Goal: Task Accomplishment & Management: Manage account settings

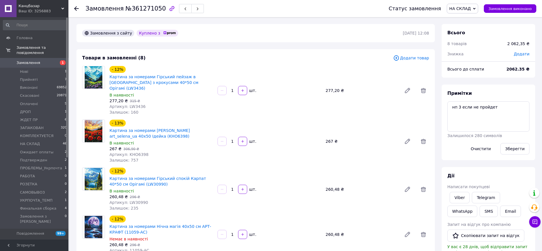
scroll to position [52, 0]
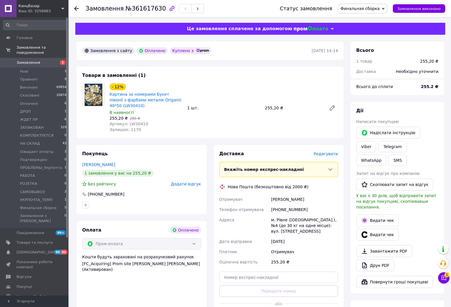
click at [327, 154] on span "Редагувати" at bounding box center [326, 154] width 24 height 5
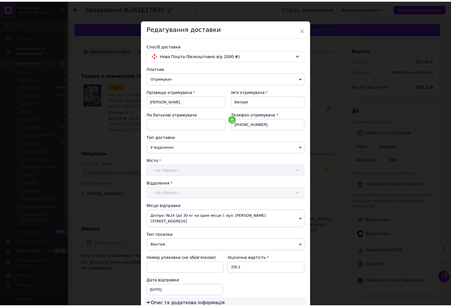
scroll to position [137, 0]
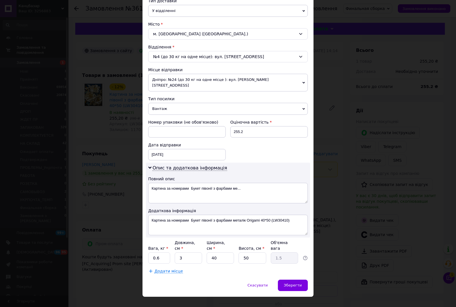
click at [327, 163] on div "× Редагування доставки Спосіб доставки Нова Пошта (безкоштовно від 2000 ₴) Плат…" at bounding box center [228, 153] width 456 height 307
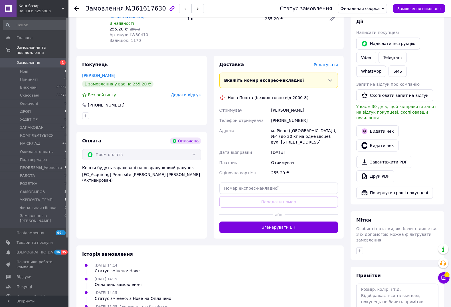
scroll to position [110, 0]
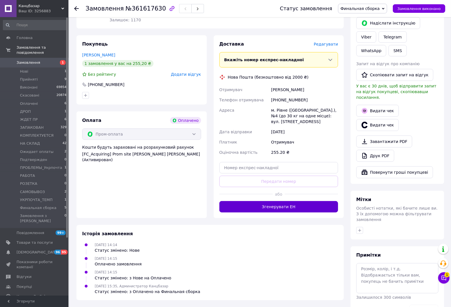
click at [274, 208] on button "Згенерувати ЕН" at bounding box center [278, 206] width 119 height 11
click at [366, 11] on span "Финальная сборка" at bounding box center [362, 9] width 49 height 10
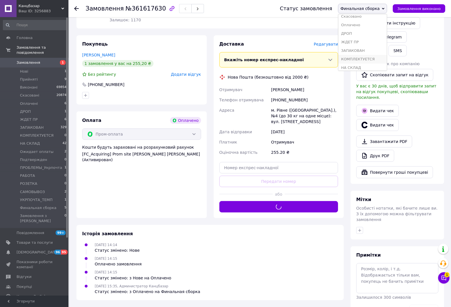
scroll to position [107, 0]
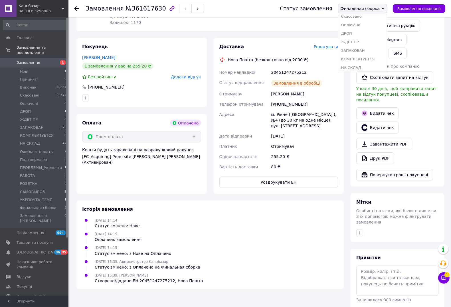
click at [369, 49] on li "ЗАПАКОВАН" at bounding box center [362, 50] width 49 height 9
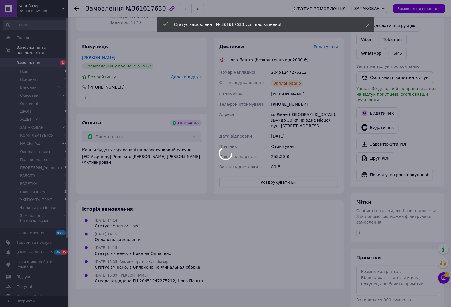
scroll to position [110, 0]
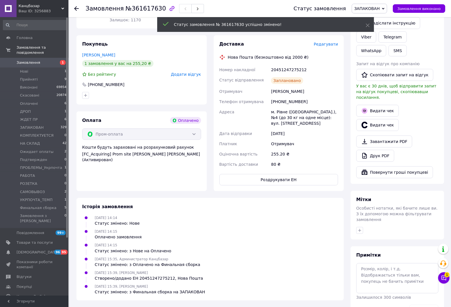
click at [267, 182] on button "Роздрукувати ЕН" at bounding box center [278, 179] width 119 height 11
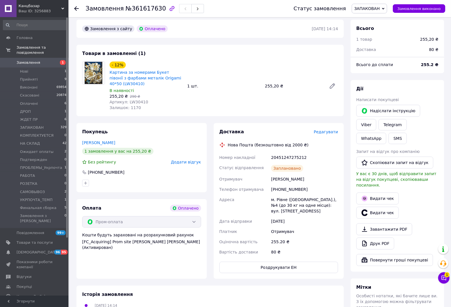
scroll to position [0, 0]
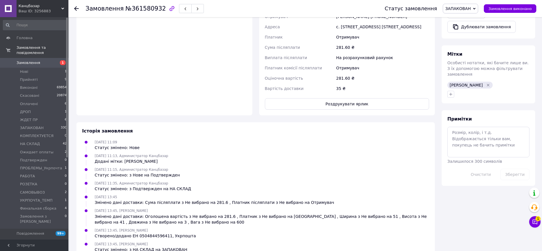
scroll to position [245, 0]
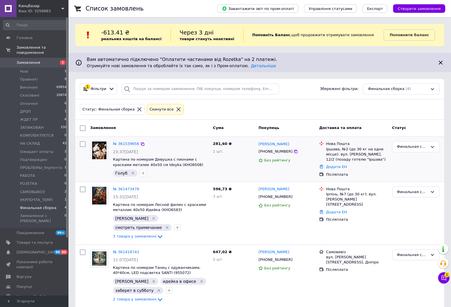
scroll to position [52, 0]
click at [39, 206] on span "Финальная сборка" at bounding box center [38, 208] width 37 height 5
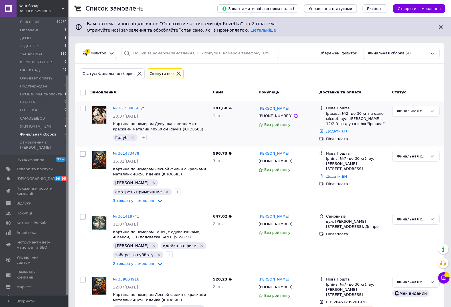
scroll to position [52, 0]
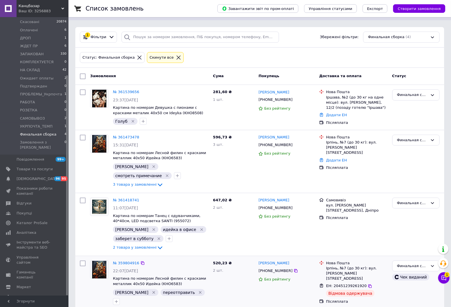
click at [144, 307] on span "2 товара у замовленні" at bounding box center [135, 311] width 44 height 4
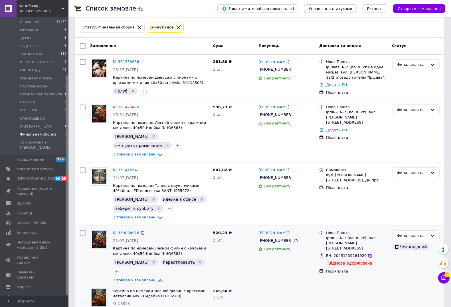
scroll to position [98, 0]
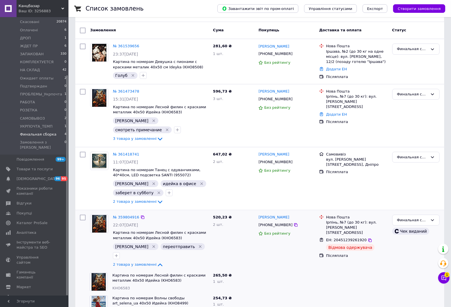
click at [345, 238] on span "ЕН: 20451239261920" at bounding box center [346, 240] width 41 height 4
drag, startPoint x: 345, startPoint y: 226, endPoint x: 329, endPoint y: 213, distance: 20.3
click at [339, 218] on ul "Нова Пошта Ірпінь, №7 (до 30 кг): вул. Садова, 70 ЕН: 20451239261920 Відмова од…" at bounding box center [353, 237] width 68 height 46
copy ul "Ірпінь, №7 (до 30 кг): вул. Садова, 70 ЕН: 20451239261920"
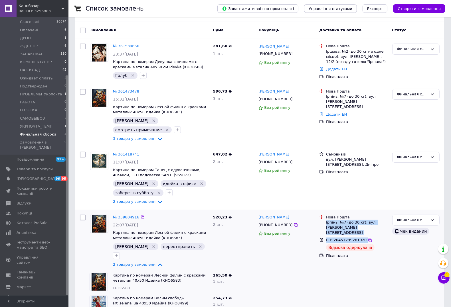
click at [340, 238] on span "ЕН: 20451239261920" at bounding box center [346, 240] width 41 height 4
click at [36, 68] on span "НА СКЛАД" at bounding box center [30, 70] width 20 height 5
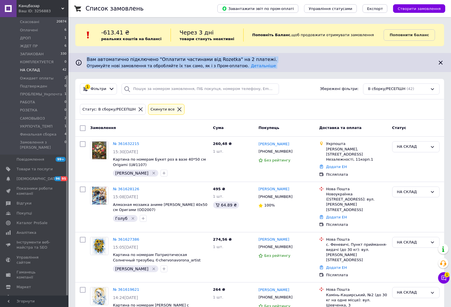
drag, startPoint x: 450, startPoint y: 29, endPoint x: 454, endPoint y: 51, distance: 23.3
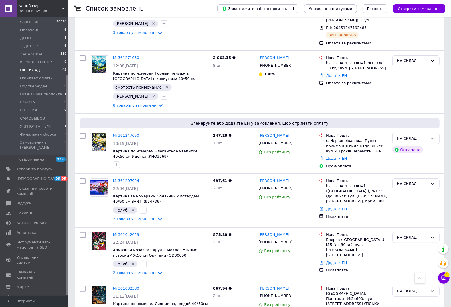
scroll to position [1825, 0]
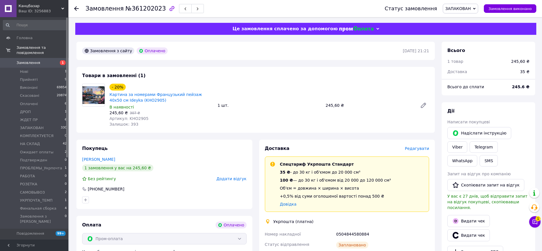
scroll to position [232, 0]
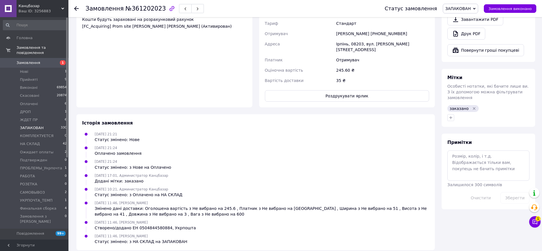
click at [34, 125] on span "ЗАПАКОВАН" at bounding box center [32, 127] width 24 height 5
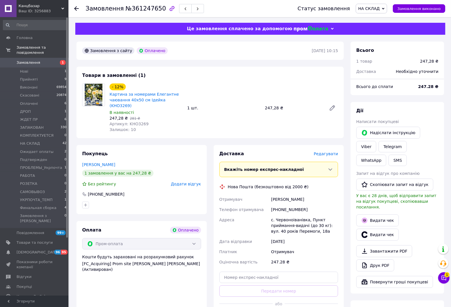
click at [329, 152] on span "Редагувати" at bounding box center [326, 154] width 24 height 5
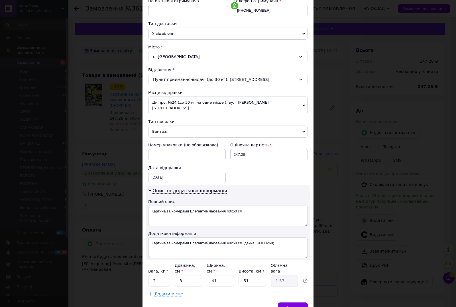
scroll to position [137, 0]
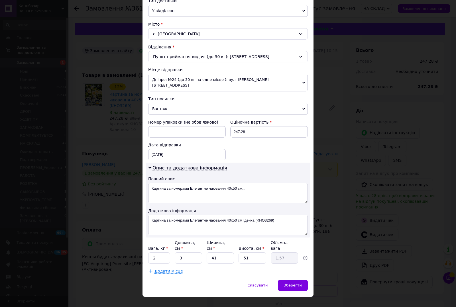
click at [330, 149] on div "× Редагування доставки Спосіб доставки Нова Пошта (безкоштовно від 2000 ₴) Плат…" at bounding box center [228, 153] width 456 height 307
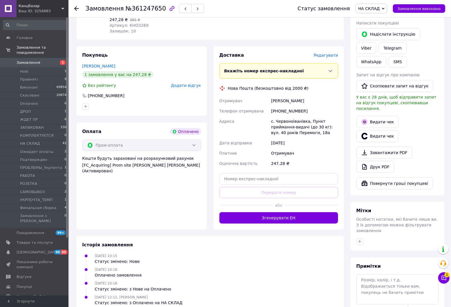
scroll to position [107, 0]
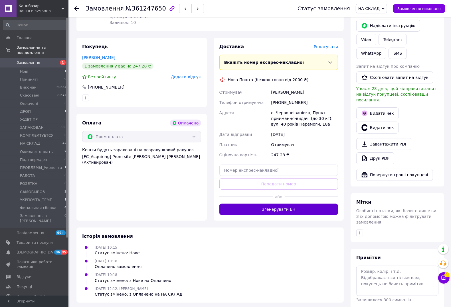
click at [294, 207] on button "Згенерувати ЕН" at bounding box center [278, 209] width 119 height 11
click at [380, 9] on span "НА СКЛАД" at bounding box center [368, 8] width 21 height 5
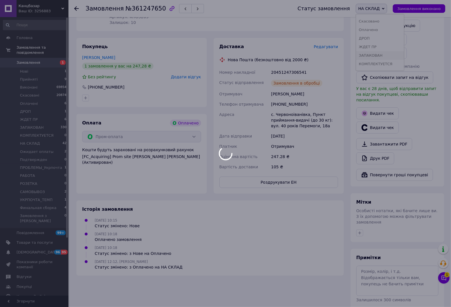
scroll to position [17, 0]
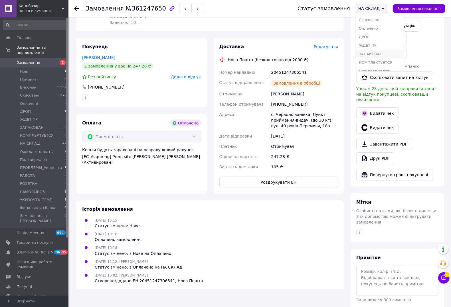
click at [377, 55] on li "ЗАПАКОВАН" at bounding box center [380, 54] width 48 height 9
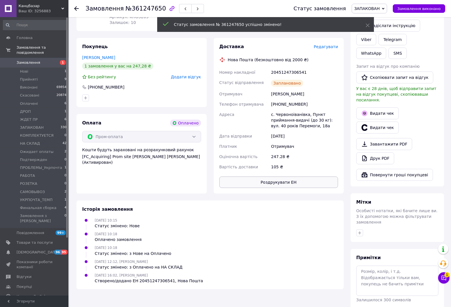
click at [296, 177] on button "Роздрукувати ЕН" at bounding box center [278, 182] width 119 height 11
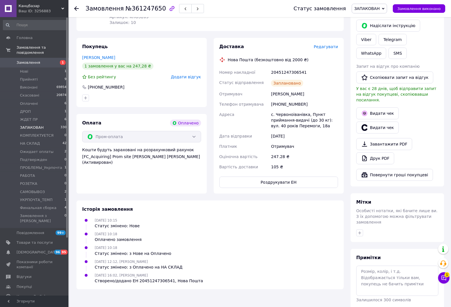
click at [32, 125] on span "ЗАПАКОВАН" at bounding box center [32, 127] width 24 height 5
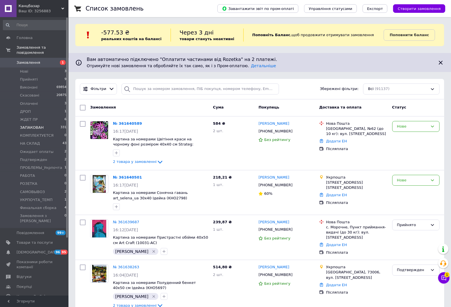
click at [25, 125] on span "ЗАПАКОВАН" at bounding box center [32, 127] width 24 height 5
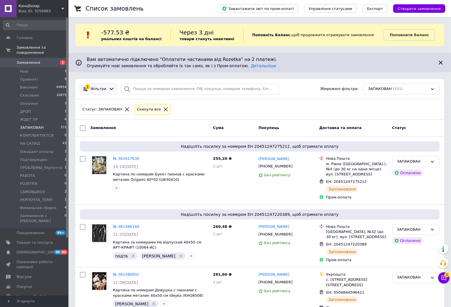
click at [91, 87] on span "Фільтри" at bounding box center [99, 88] width 16 height 5
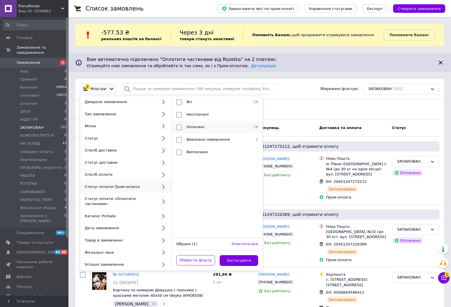
click at [205, 130] on div "Оплачені" at bounding box center [216, 128] width 64 height 6
checkbox input "true"
click at [213, 116] on span "Замовлення без чеків" at bounding box center [208, 114] width 42 height 4
checkbox input "true"
click at [237, 256] on button "Застосувати" at bounding box center [239, 261] width 39 height 11
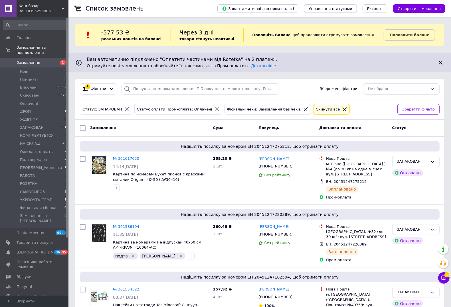
click at [82, 130] on input "checkbox" at bounding box center [83, 128] width 6 height 6
checkbox input "true"
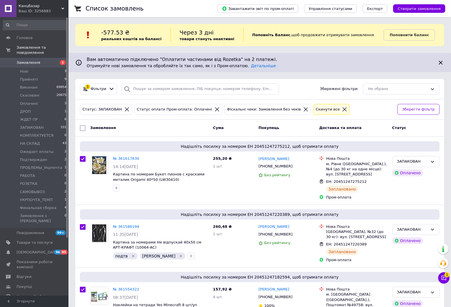
checkbox input "true"
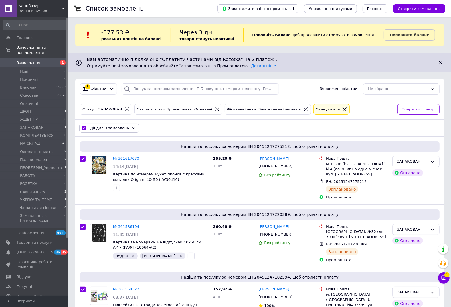
click at [98, 130] on span "Дії для 9 замовлень" at bounding box center [109, 128] width 39 height 5
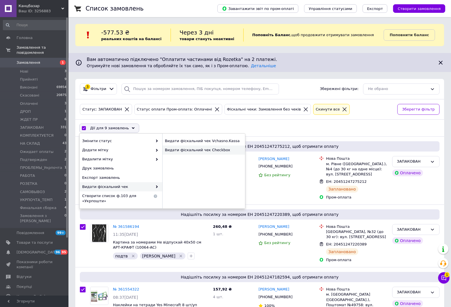
click at [189, 149] on div "Видати фіскальний чек Checkbox" at bounding box center [203, 150] width 83 height 9
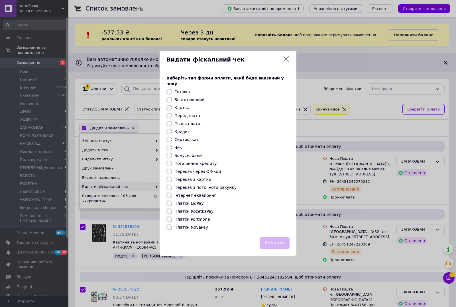
click at [194, 209] on label "Платіж RozetkaPay" at bounding box center [194, 211] width 39 height 5
click at [172, 209] on input "Платіж RozetkaPay" at bounding box center [170, 212] width 6 height 6
radio input "true"
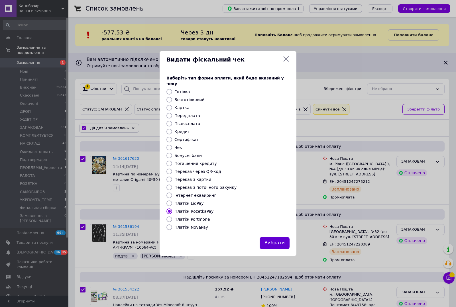
click at [278, 238] on button "Вибрати" at bounding box center [275, 243] width 30 height 12
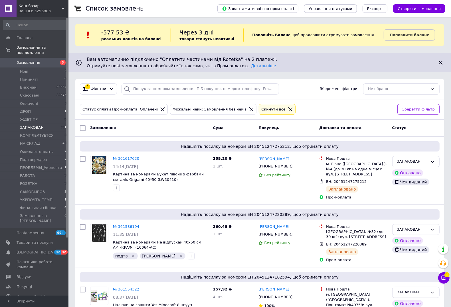
click at [31, 125] on li "ЗАПАКОВАН 331" at bounding box center [35, 128] width 70 height 8
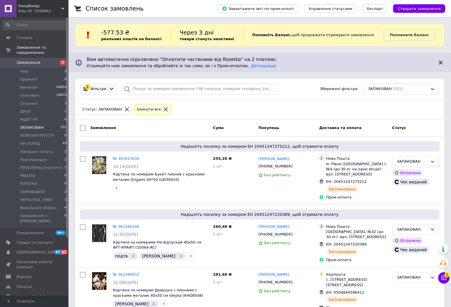
click at [102, 88] on span "Фільтри" at bounding box center [99, 88] width 16 height 5
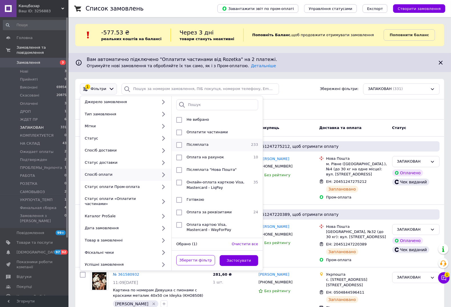
click at [227, 145] on div "Післяплата" at bounding box center [216, 145] width 64 height 6
checkbox input "true"
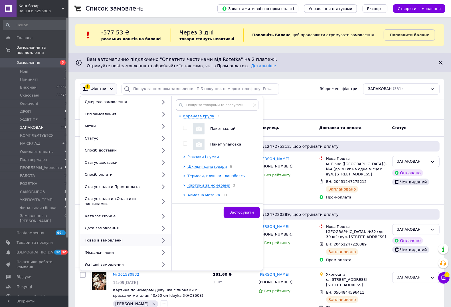
click at [323, 94] on div "1 Фільтри Джерело замовлення Тип замовлення Мітки Статус Спосіб доставки Статус…" at bounding box center [260, 89] width 364 height 11
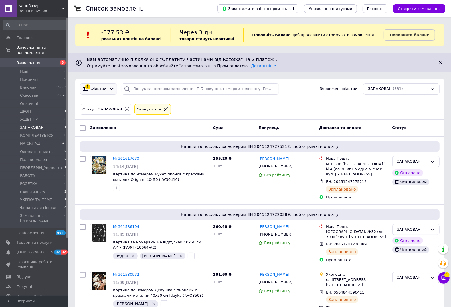
click at [103, 91] on span "Фільтри" at bounding box center [99, 88] width 16 height 5
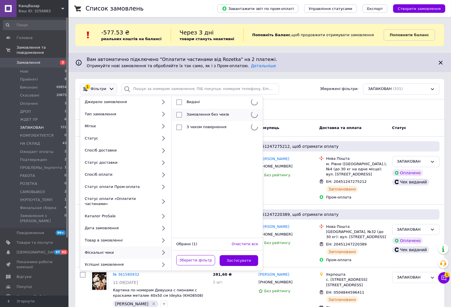
click at [217, 116] on span "Замовлення без чеків" at bounding box center [208, 114] width 42 height 4
checkbox input "true"
click at [242, 256] on button "Застосувати" at bounding box center [239, 261] width 39 height 11
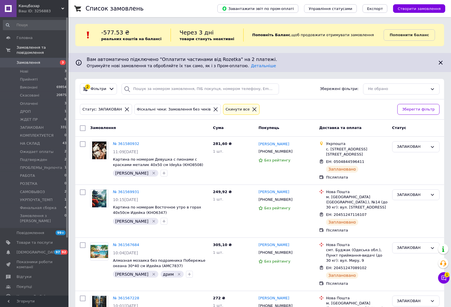
click at [108, 88] on div at bounding box center [112, 89] width 8 height 6
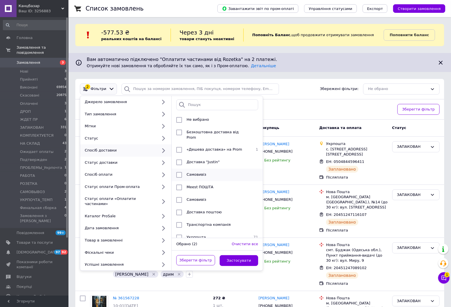
scroll to position [31, 0]
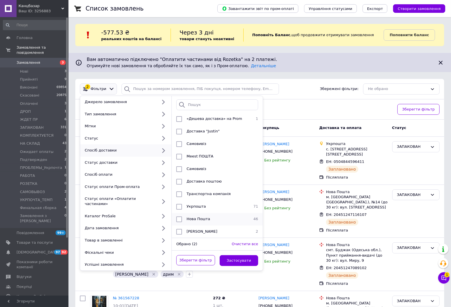
click at [217, 217] on div "Нова Пошта" at bounding box center [216, 220] width 64 height 6
checkbox input "true"
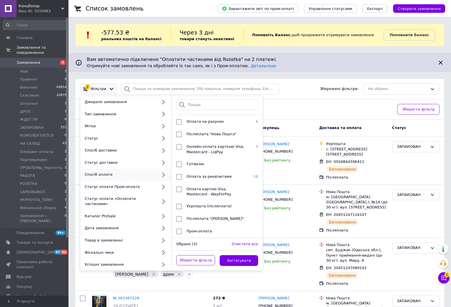
scroll to position [0, 0]
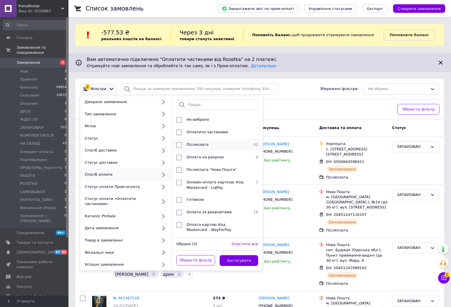
click at [210, 148] on div "Післяплата" at bounding box center [216, 145] width 64 height 6
checkbox input "true"
click at [229, 256] on button "Застосувати" at bounding box center [239, 261] width 39 height 11
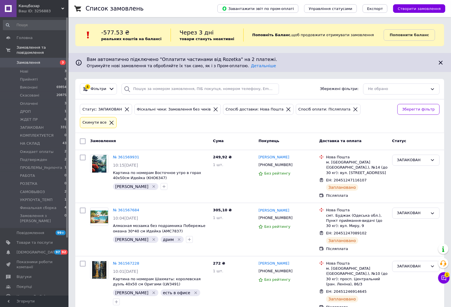
click at [80, 139] on input "checkbox" at bounding box center [83, 142] width 6 height 6
checkbox input "true"
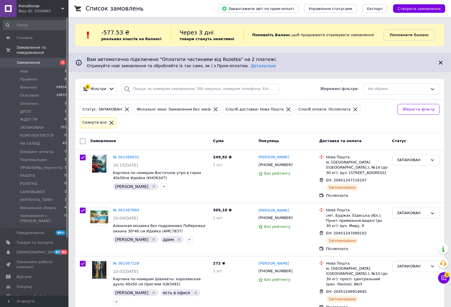
checkbox input "true"
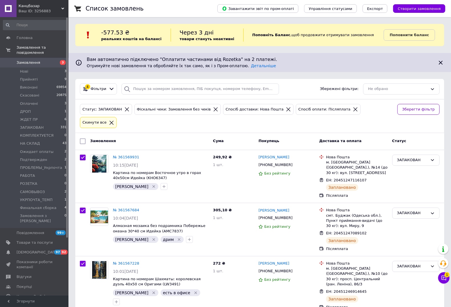
checkbox input "true"
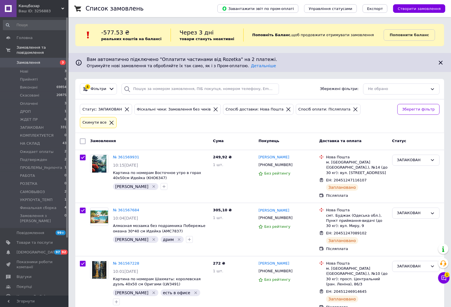
checkbox input "true"
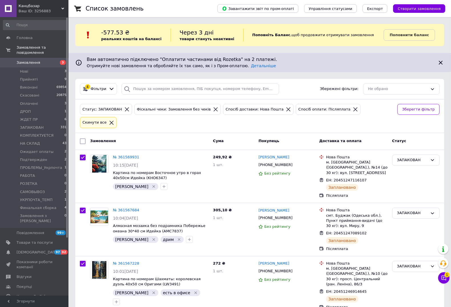
checkbox input "true"
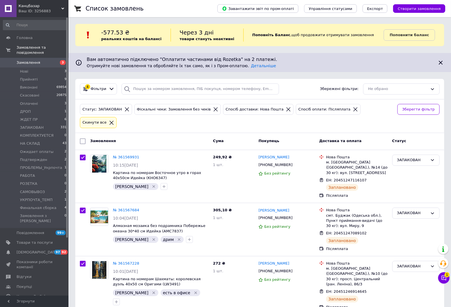
checkbox input "true"
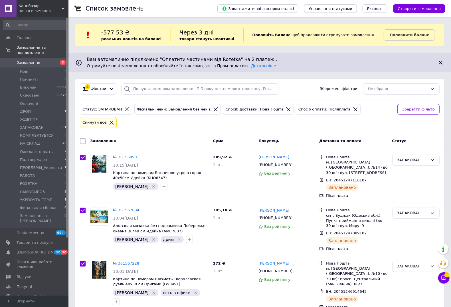
checkbox input "true"
click at [110, 139] on span "Дії для 30 замовлень" at bounding box center [110, 141] width 41 height 5
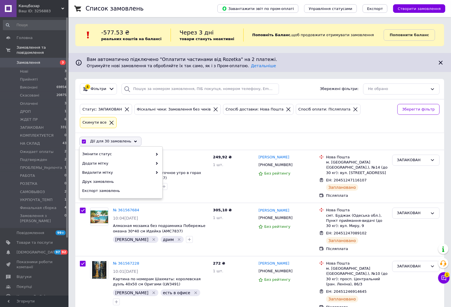
click at [176, 134] on div "Дії для 30 замовлень Вибрати все 30 замовлень Вибрані всі 30 замовлень Скасуват…" at bounding box center [259, 141] width 367 height 15
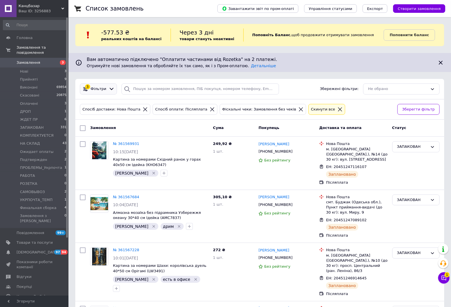
click at [82, 93] on div "3 Фільтри" at bounding box center [98, 89] width 37 height 11
click at [80, 127] on input "checkbox" at bounding box center [83, 128] width 6 height 6
checkbox input "true"
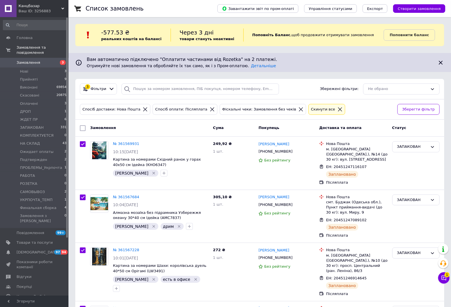
checkbox input "true"
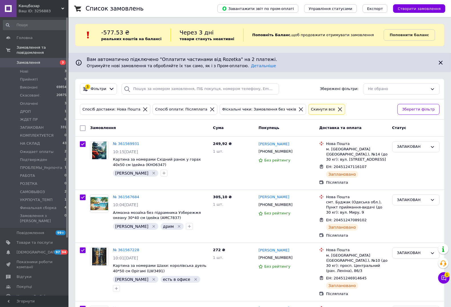
checkbox input "true"
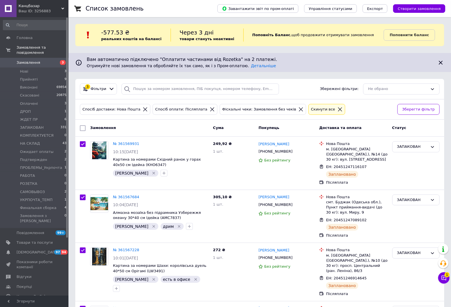
checkbox input "true"
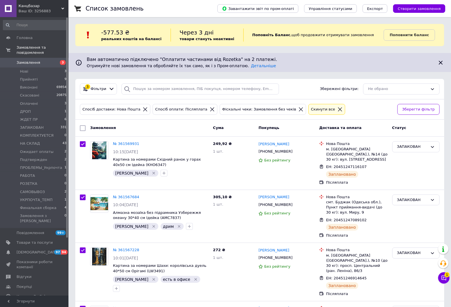
checkbox input "true"
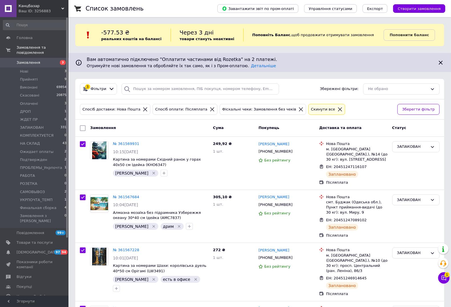
checkbox input "true"
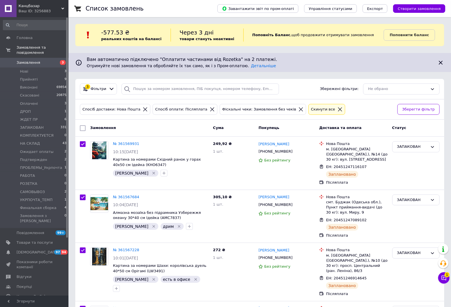
checkbox input "true"
click span "Дії для 30 замовлень"
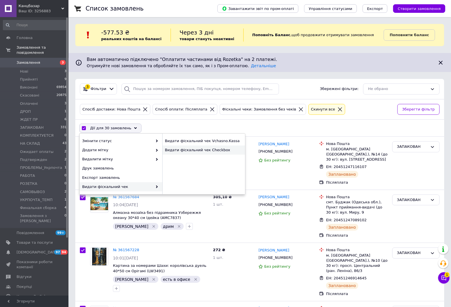
click div "Видати фіскальний чек Checkbox"
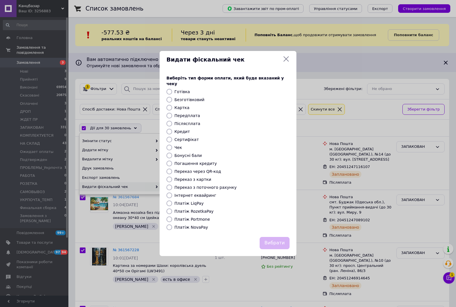
click label "Платіж NovaPay"
click input "Платіж NovaPay"
radio input "true"
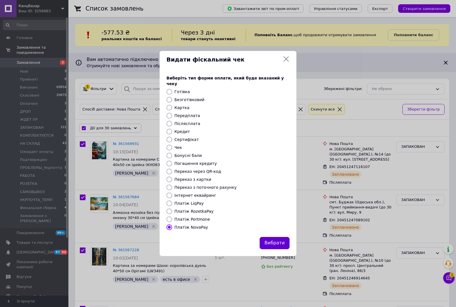
click button "Вибрати"
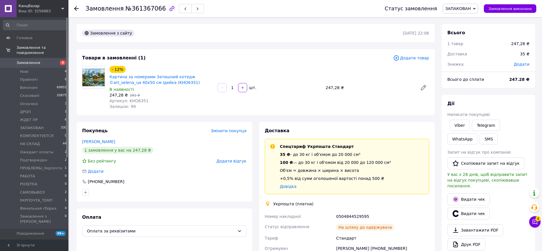
scroll to position [24, 0]
click at [416, 58] on span "Додати товар" at bounding box center [411, 58] width 36 height 6
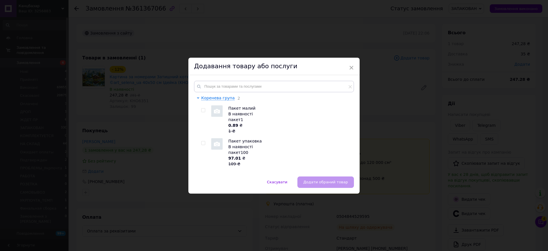
click at [204, 109] on span at bounding box center [203, 110] width 4 height 4
click at [204, 109] on input "checkbox" at bounding box center [203, 110] width 4 height 4
checkbox input "true"
click at [328, 189] on div "Скасувати   Додати обраний товар" at bounding box center [273, 184] width 171 height 17
click at [327, 181] on span "Додати обраний товар" at bounding box center [325, 182] width 44 height 4
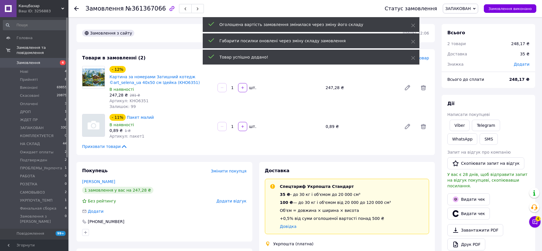
scroll to position [38, 0]
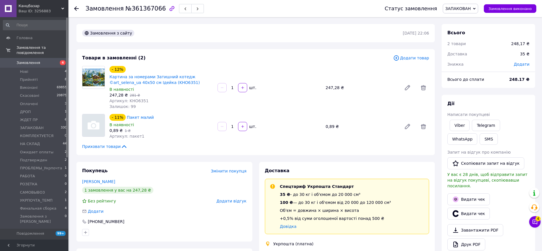
click at [524, 68] on div "Додати" at bounding box center [522, 64] width 23 height 13
click at [520, 62] on span "Додати" at bounding box center [522, 64] width 16 height 5
click at [479, 84] on input "text" at bounding box center [483, 87] width 34 height 11
type input "0.17"
click at [512, 105] on button "Зберегти" at bounding box center [511, 103] width 29 height 11
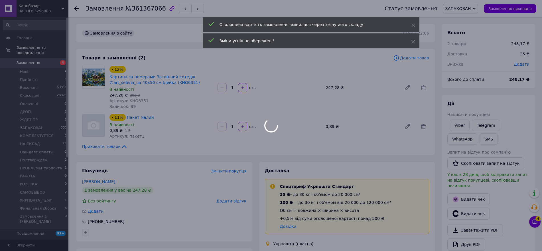
scroll to position [51, 0]
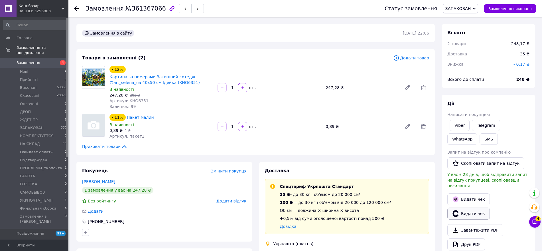
click at [479, 207] on button "Видати чек" at bounding box center [469, 213] width 42 height 12
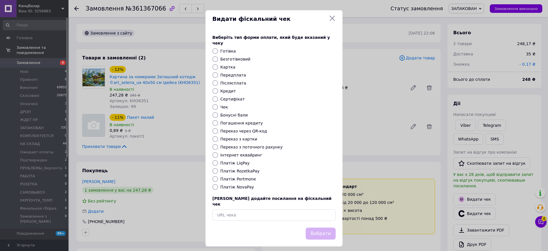
click at [245, 57] on label "Безготівковий" at bounding box center [235, 59] width 30 height 5
click at [218, 57] on input "Безготівковий" at bounding box center [215, 59] width 6 height 6
radio input "true"
drag, startPoint x: 317, startPoint y: 226, endPoint x: 448, endPoint y: 215, distance: 132.3
click at [318, 227] on button "Вибрати" at bounding box center [320, 233] width 30 height 12
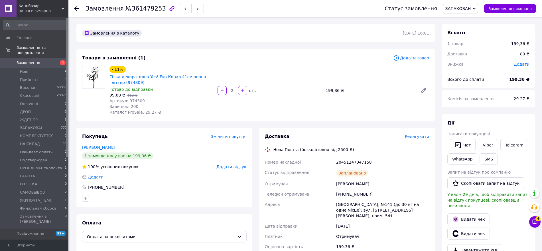
scroll to position [71, 0]
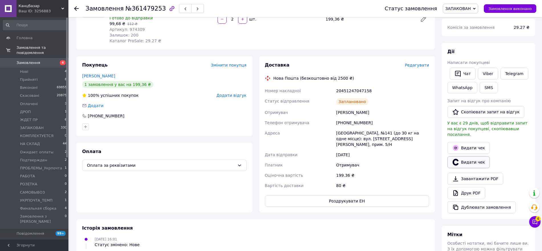
click at [465, 156] on button "Видати чек" at bounding box center [469, 162] width 42 height 12
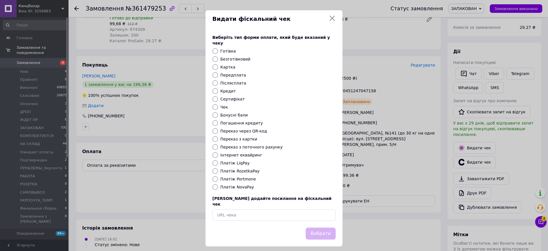
click at [238, 57] on label "Безготівковий" at bounding box center [235, 59] width 30 height 5
click at [218, 56] on input "Безготівковий" at bounding box center [215, 59] width 6 height 6
radio input "true"
click at [320, 227] on button "Вибрати" at bounding box center [320, 233] width 30 height 12
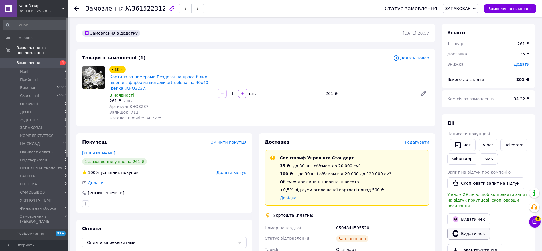
click at [465, 227] on button "Видати чек" at bounding box center [469, 233] width 42 height 12
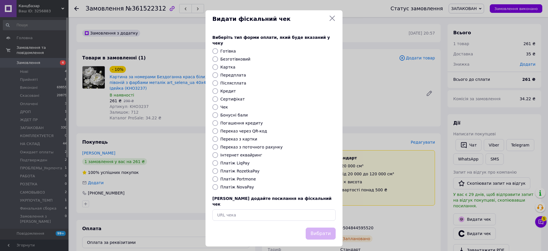
click at [197, 39] on div "Видати фіскальний чек Виберіть тип форми оплати, який буде вказаний у чеку Готі…" at bounding box center [274, 128] width 548 height 256
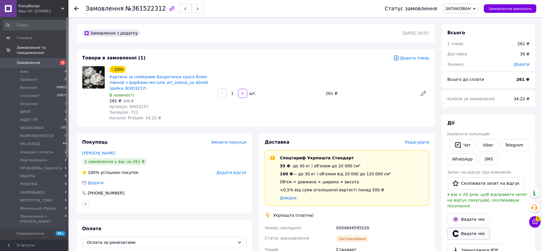
click at [470, 227] on button "Видати чек" at bounding box center [469, 233] width 42 height 12
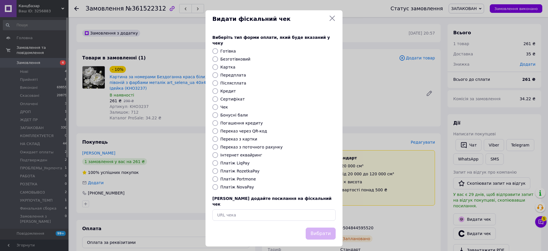
click at [235, 57] on label "Безготівковий" at bounding box center [235, 59] width 30 height 5
click at [218, 56] on input "Безготівковий" at bounding box center [215, 59] width 6 height 6
radio input "true"
click at [327, 227] on button "Вибрати" at bounding box center [320, 233] width 30 height 12
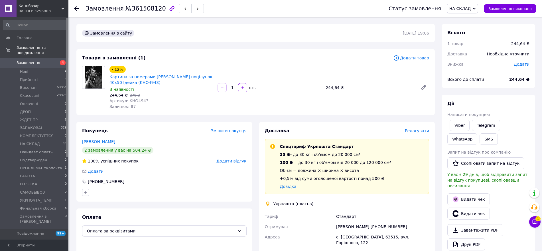
click at [416, 58] on span "Додати товар" at bounding box center [411, 58] width 36 height 6
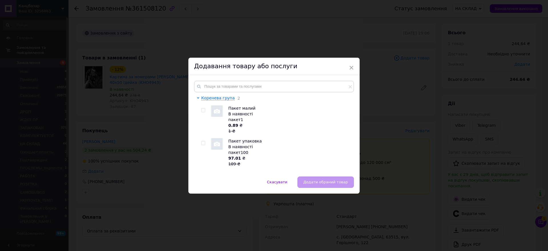
click at [201, 109] on input "checkbox" at bounding box center [203, 110] width 4 height 4
checkbox input "true"
click at [322, 181] on span "Додати обраний товар" at bounding box center [325, 182] width 44 height 4
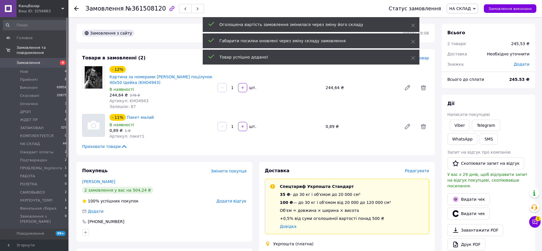
click at [522, 66] on span "Додати" at bounding box center [522, 64] width 16 height 5
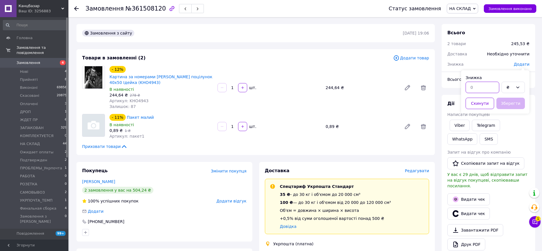
click at [486, 85] on input "text" at bounding box center [483, 87] width 34 height 11
type input "0.53"
click at [528, 104] on div "Знижка 0.53 ₴ Скинути Зберегти" at bounding box center [495, 91] width 68 height 43
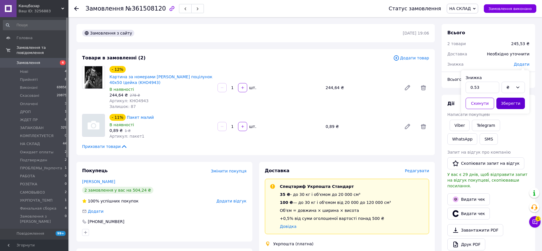
click at [518, 103] on button "Зберегти" at bounding box center [511, 103] width 29 height 11
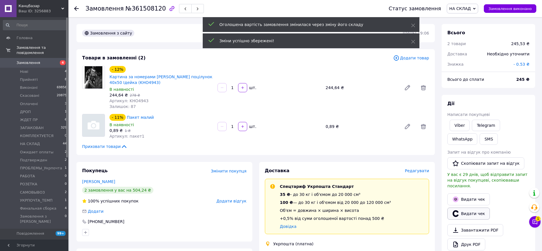
click at [462, 207] on button "Видати чек" at bounding box center [469, 213] width 42 height 12
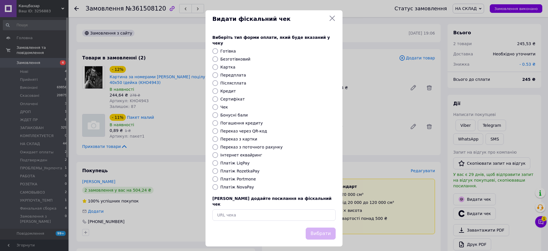
click at [231, 57] on label "Безготівковий" at bounding box center [235, 59] width 30 height 5
click at [218, 56] on input "Безготівковий" at bounding box center [215, 59] width 6 height 6
radio input "true"
click at [327, 227] on button "Вибрати" at bounding box center [320, 233] width 30 height 12
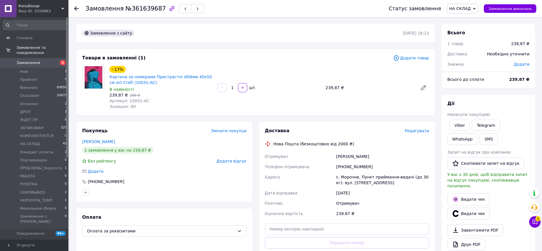
click at [414, 57] on span "Додати товар" at bounding box center [411, 58] width 36 height 6
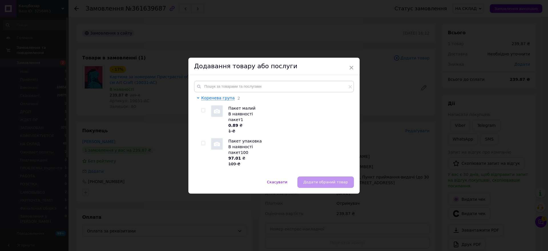
drag, startPoint x: 203, startPoint y: 110, endPoint x: 229, endPoint y: 129, distance: 32.5
click at [202, 110] on input "checkbox" at bounding box center [203, 110] width 4 height 4
checkbox input "true"
click at [320, 183] on span "Додати обраний товар" at bounding box center [325, 182] width 44 height 4
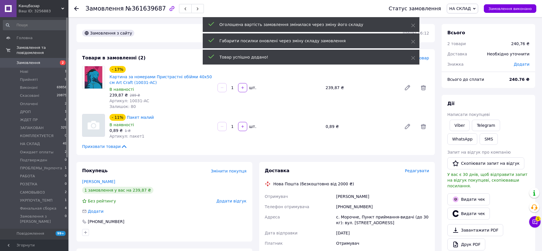
click at [523, 64] on span "Додати" at bounding box center [522, 64] width 16 height 5
click at [488, 86] on input "text" at bounding box center [483, 87] width 34 height 11
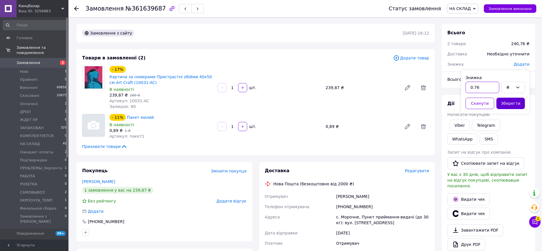
type input "0.76"
click at [507, 106] on button "Зберегти" at bounding box center [511, 103] width 29 height 11
click at [473, 207] on button "Видати чек" at bounding box center [469, 213] width 42 height 12
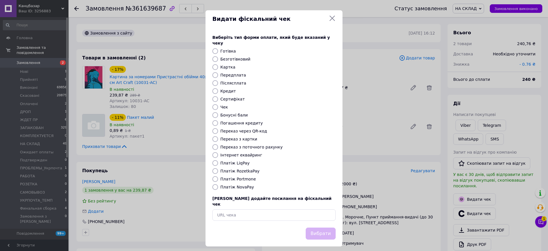
click at [241, 57] on label "Безготівковий" at bounding box center [235, 59] width 30 height 5
click at [218, 56] on input "Безготівковий" at bounding box center [215, 59] width 6 height 6
radio input "true"
click at [319, 227] on button "Вибрати" at bounding box center [320, 233] width 30 height 12
